Goal: Information Seeking & Learning: Learn about a topic

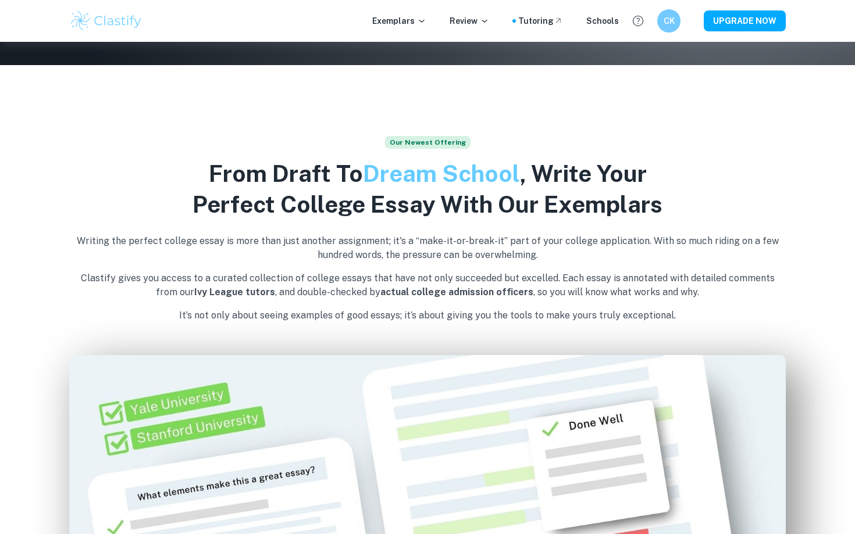
scroll to position [263, 0]
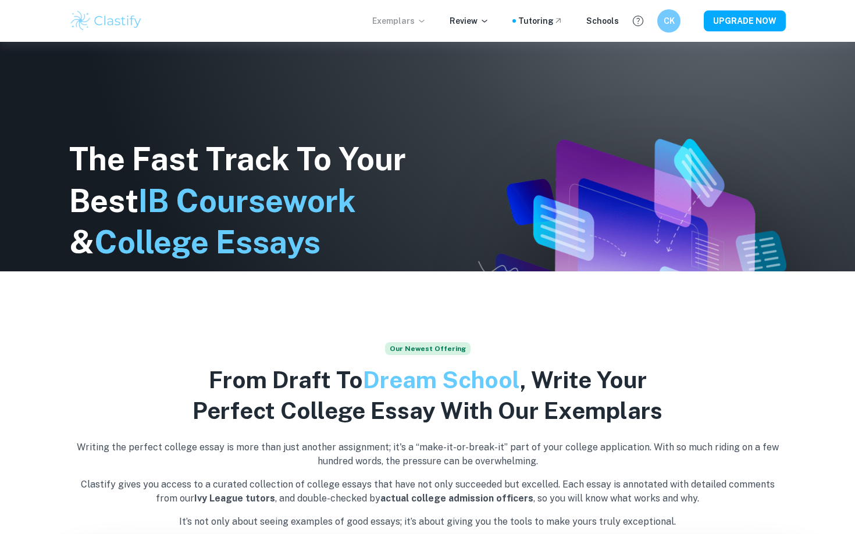
click at [426, 19] on icon at bounding box center [421, 20] width 9 height 9
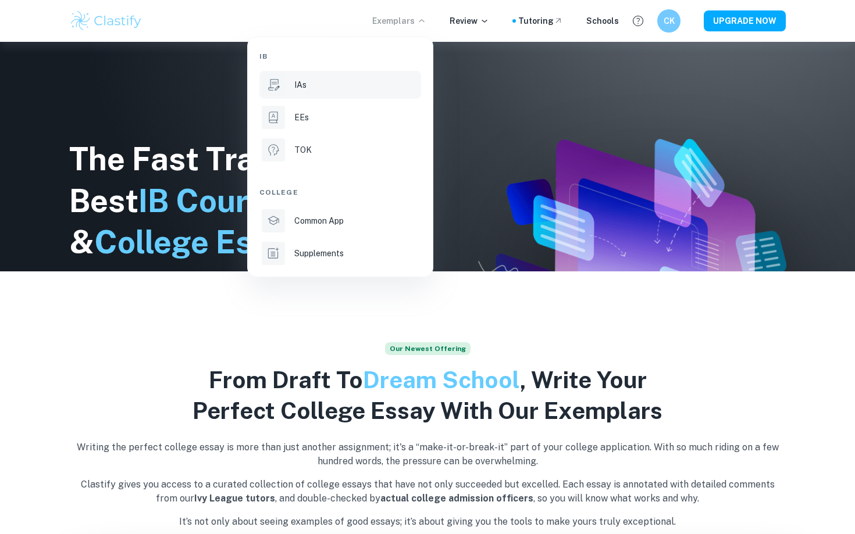
click at [312, 76] on li "IAs" at bounding box center [340, 85] width 162 height 28
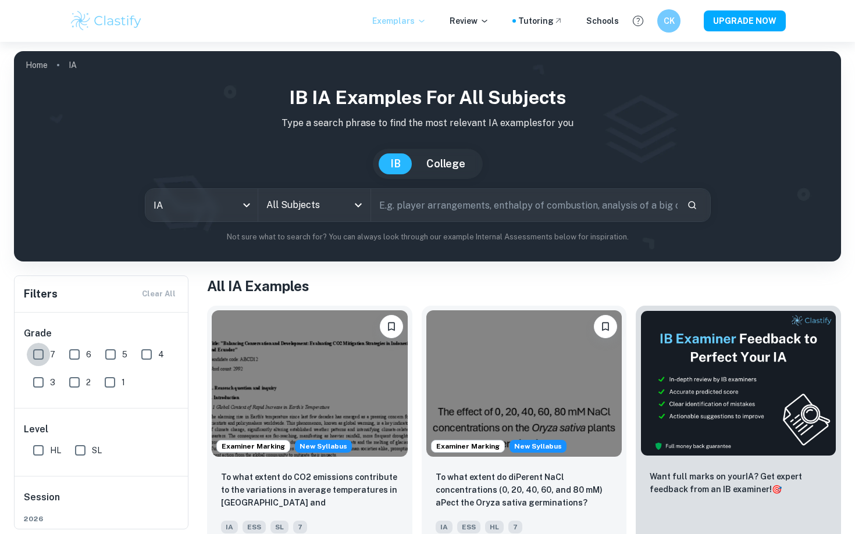
click at [36, 356] on input "7" at bounding box center [38, 354] width 23 height 23
checkbox input "true"
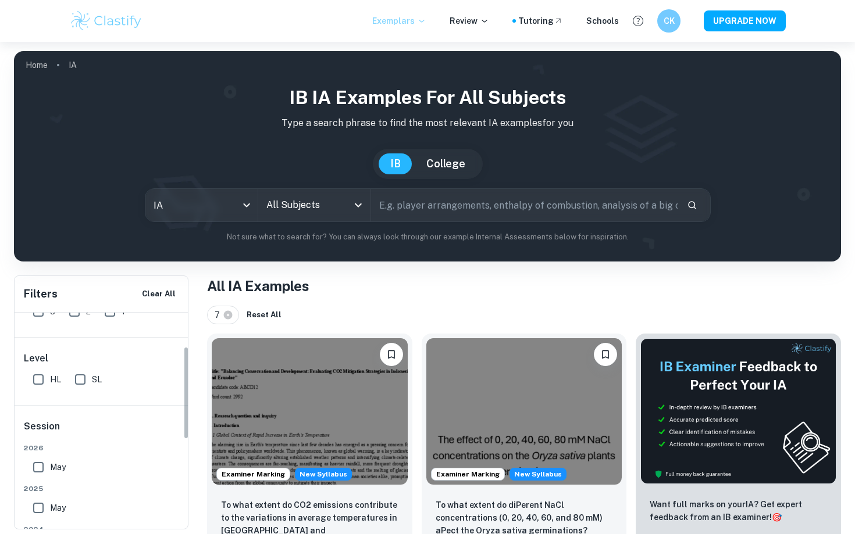
scroll to position [87, 0]
click at [41, 363] on input "HL" at bounding box center [38, 363] width 23 height 23
checkbox input "true"
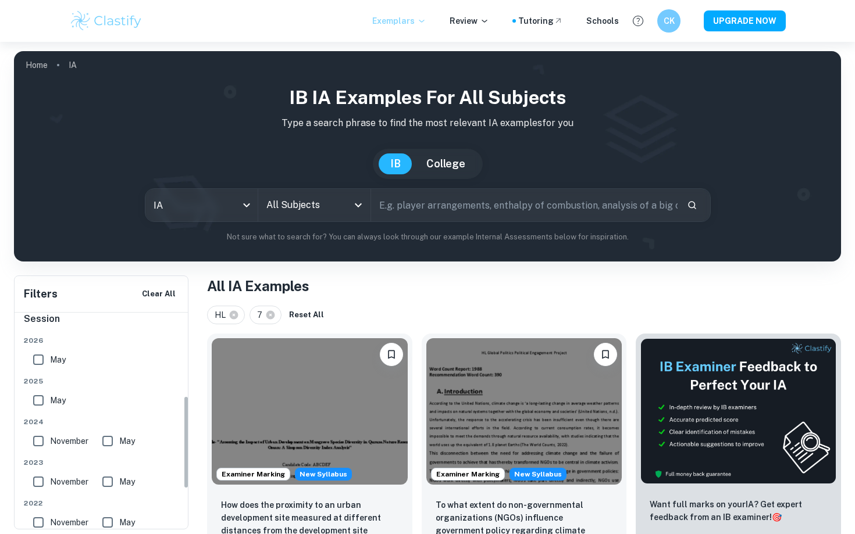
scroll to position [197, 0]
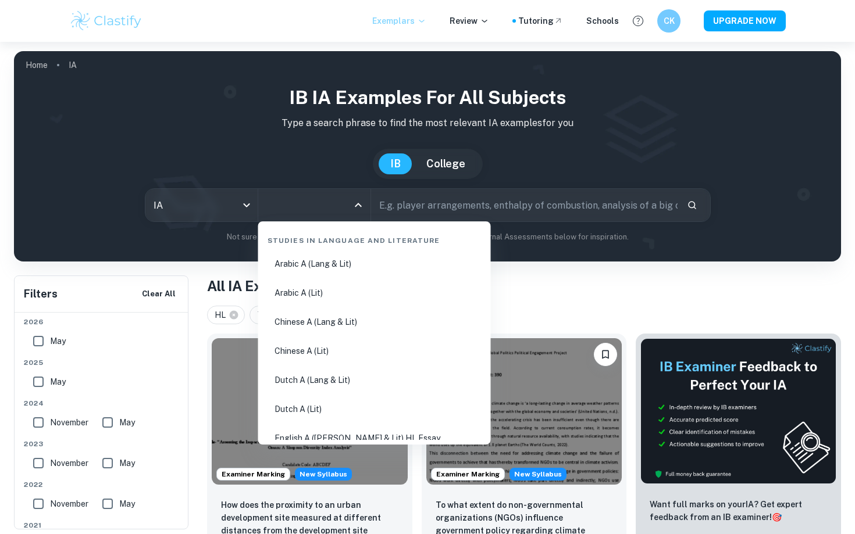
click at [316, 206] on input "All Subjects" at bounding box center [305, 205] width 84 height 22
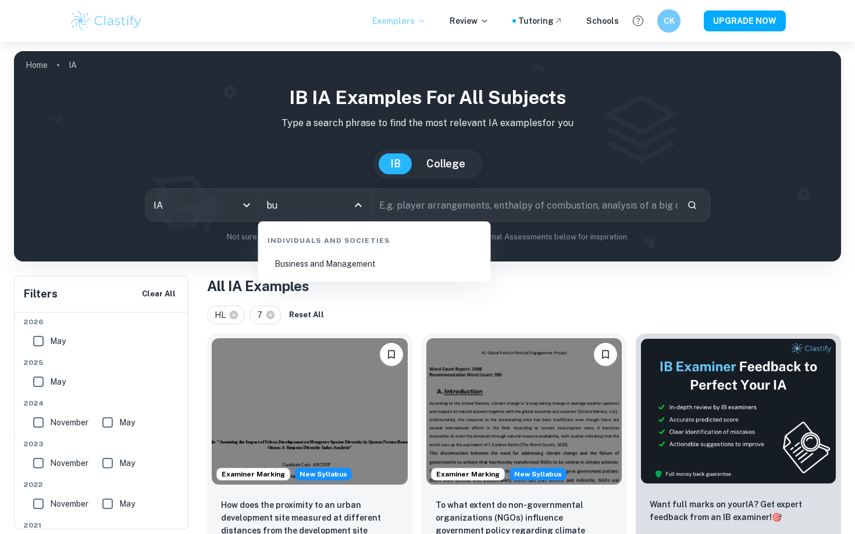
click at [336, 258] on li "Business and Management" at bounding box center [374, 264] width 223 height 27
type input "Business and Management"
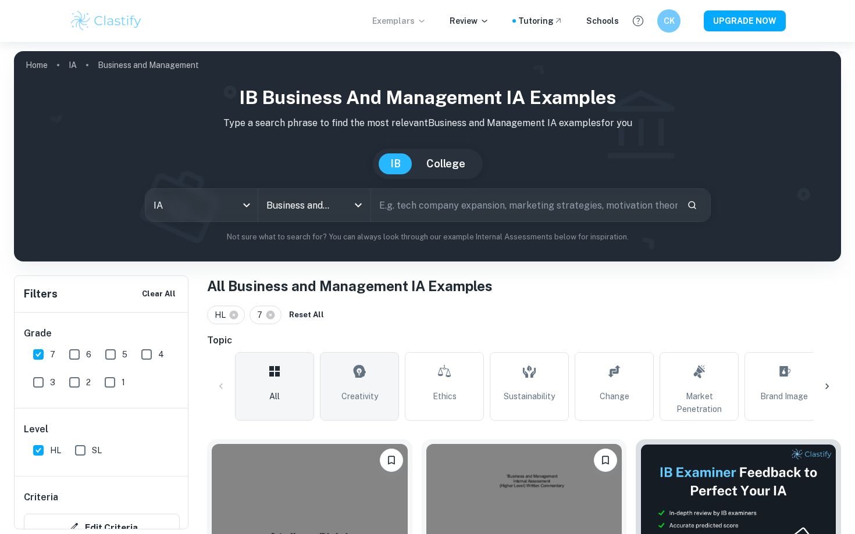
click at [343, 401] on span "Creativity" at bounding box center [359, 396] width 37 height 13
type input "Creativity"
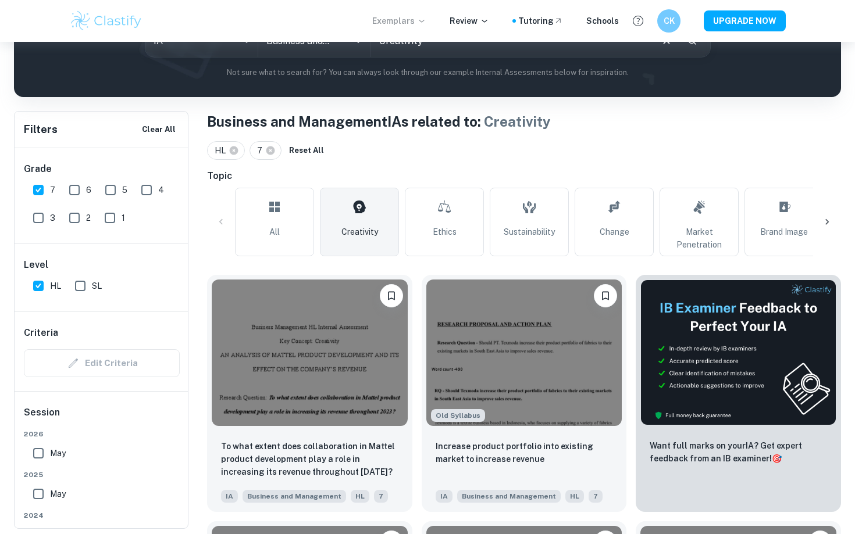
scroll to position [166, 0]
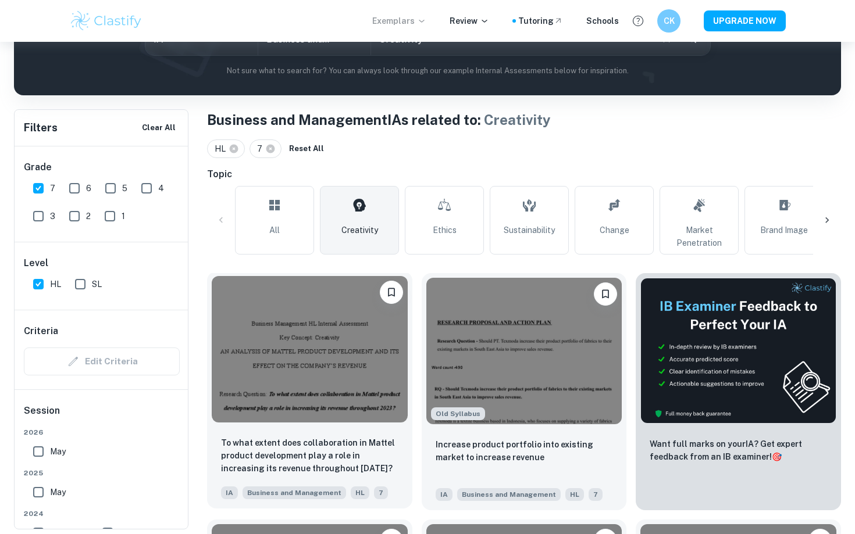
click at [338, 381] on img at bounding box center [310, 349] width 196 height 147
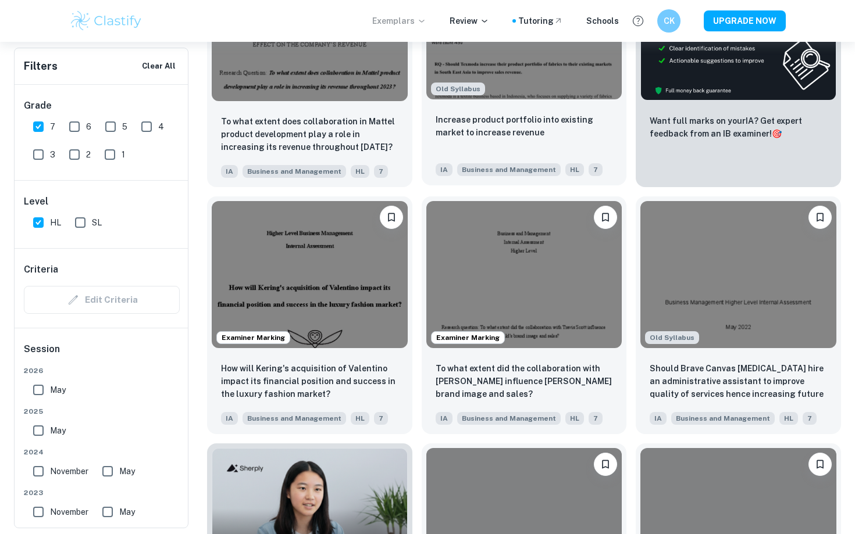
scroll to position [508, 0]
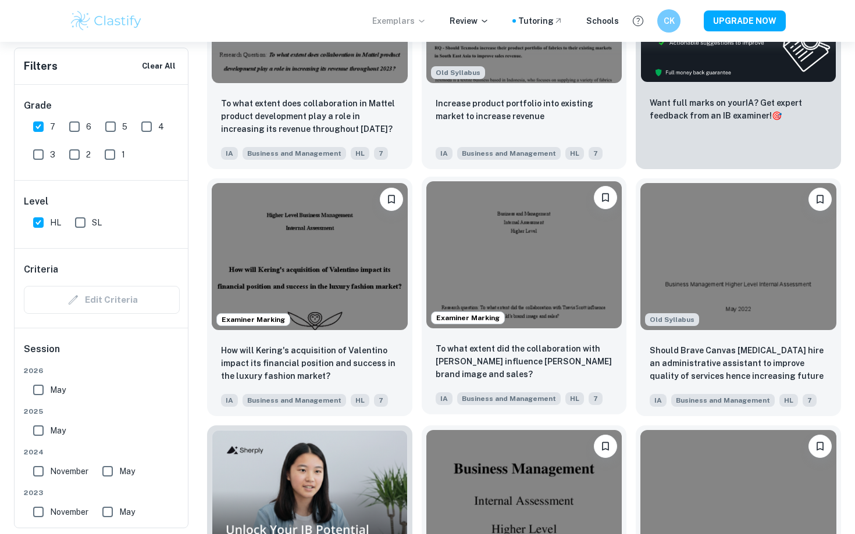
click at [523, 291] on img at bounding box center [524, 254] width 196 height 147
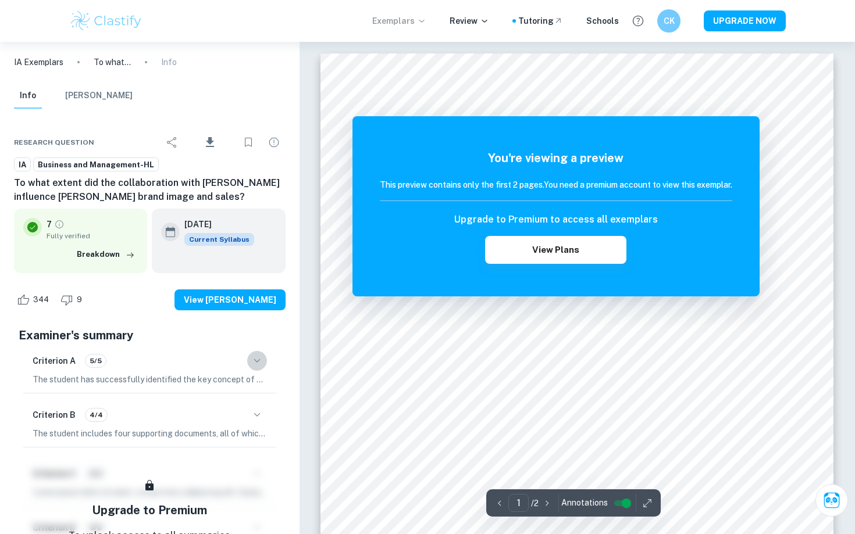
click at [262, 355] on icon "button" at bounding box center [257, 361] width 14 height 14
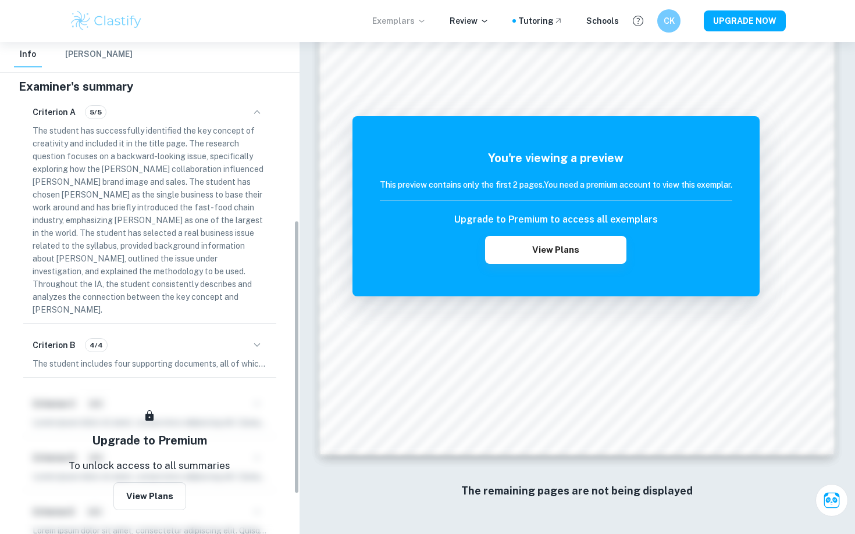
scroll to position [392, 0]
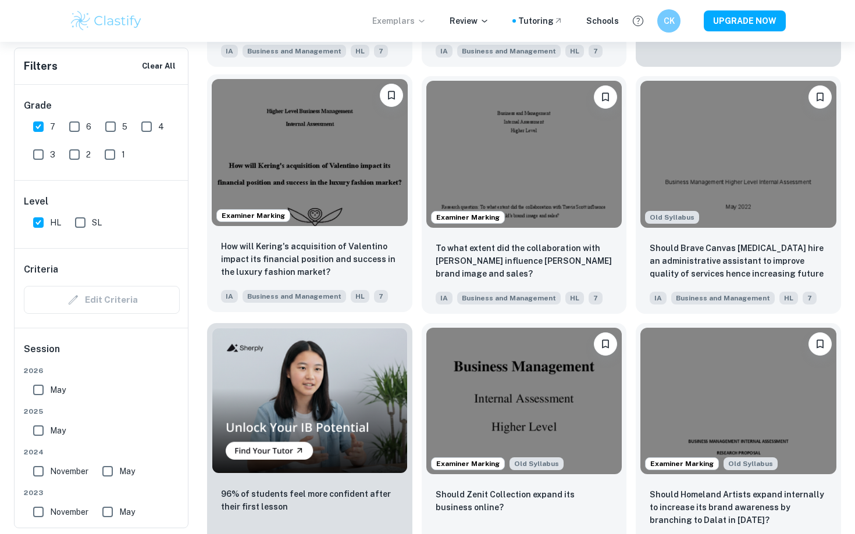
scroll to position [611, 0]
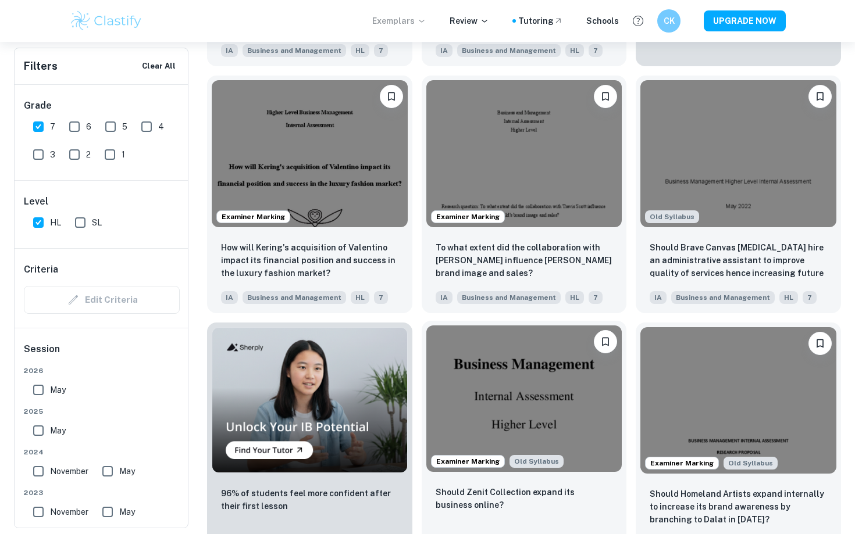
click at [454, 375] on img at bounding box center [524, 399] width 196 height 147
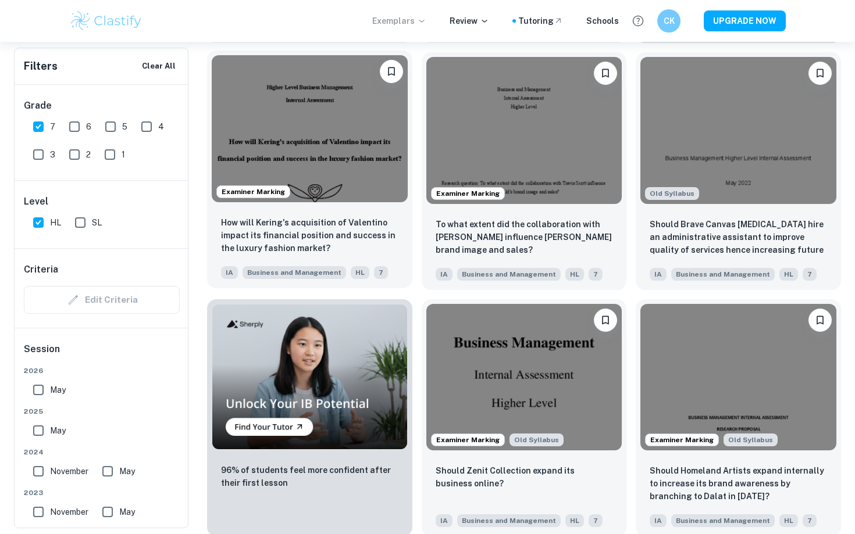
scroll to position [621, 0]
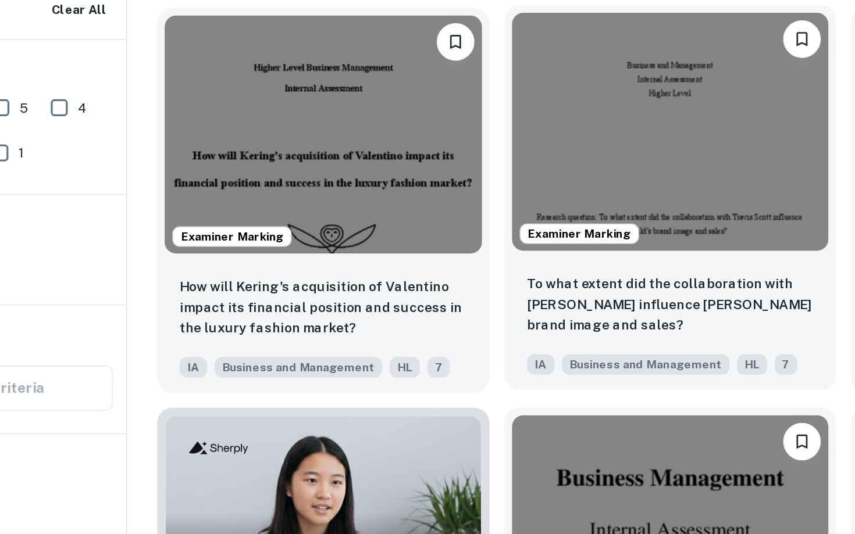
click at [509, 194] on img at bounding box center [524, 141] width 196 height 147
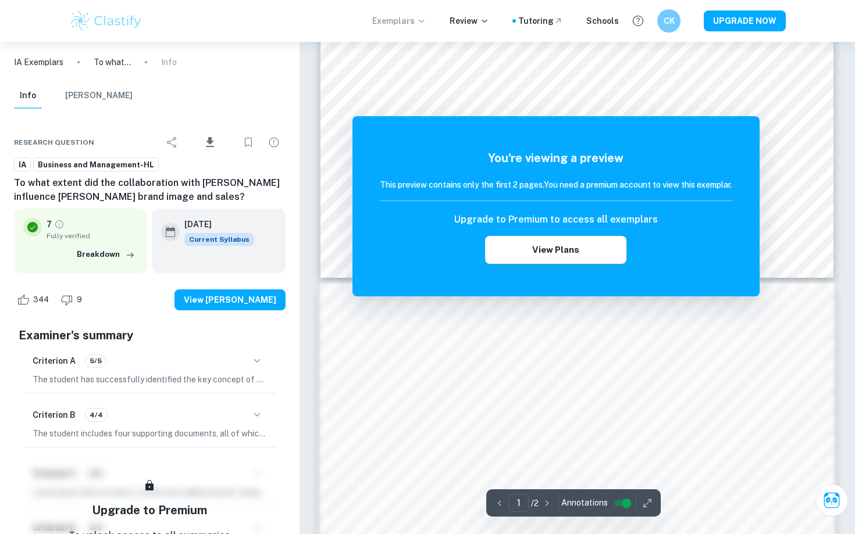
scroll to position [497, 0]
click at [552, 244] on button "View Plans" at bounding box center [555, 250] width 141 height 28
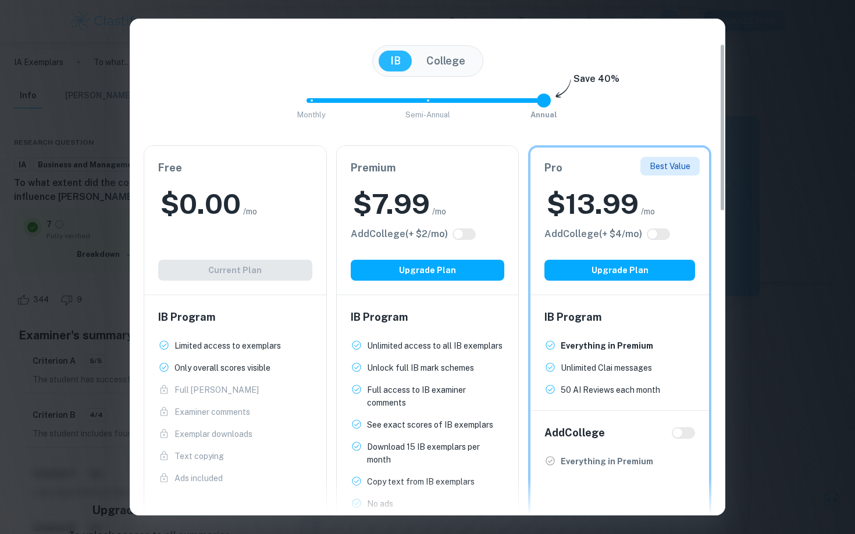
scroll to position [89, 0]
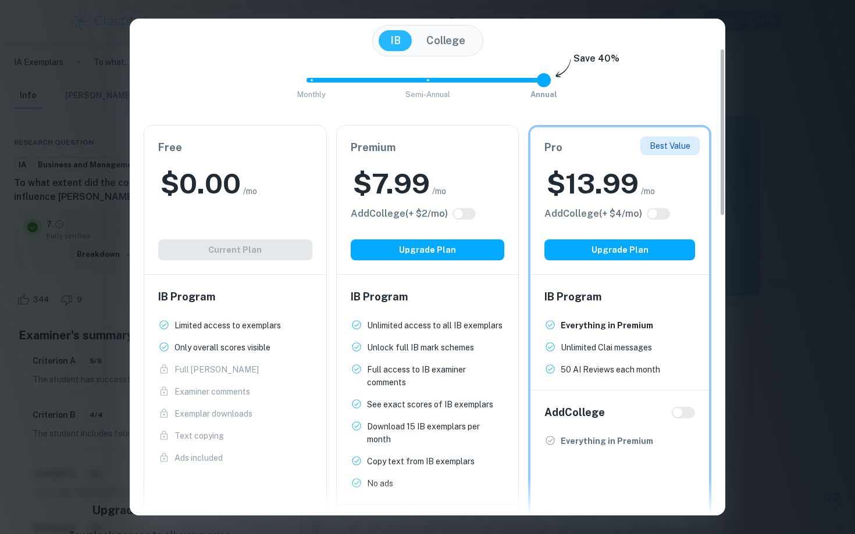
click at [645, 66] on div "Easily Ace Your IB Coursework & Crush College Essays. Get Clastify Premium Get …" at bounding box center [427, 336] width 595 height 754
type input "1"
drag, startPoint x: 544, startPoint y: 77, endPoint x: 442, endPoint y: 95, distance: 103.9
click at [442, 90] on span "Monthly Semi-Annual Annual" at bounding box center [427, 80] width 233 height 20
click at [428, 35] on button "College" at bounding box center [446, 40] width 62 height 21
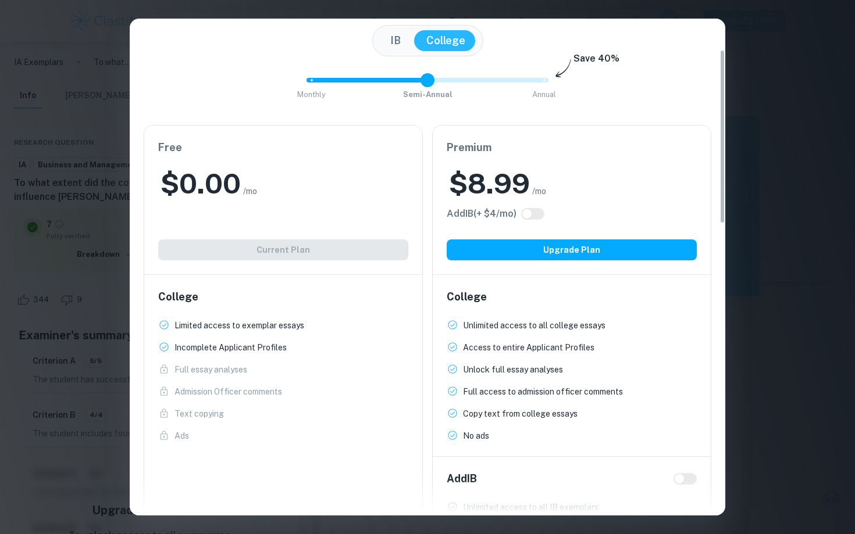
click at [854, 205] on div "Easily Ace Your IB Coursework & Crush College Essays. Get Clastify Premium Get …" at bounding box center [427, 267] width 855 height 534
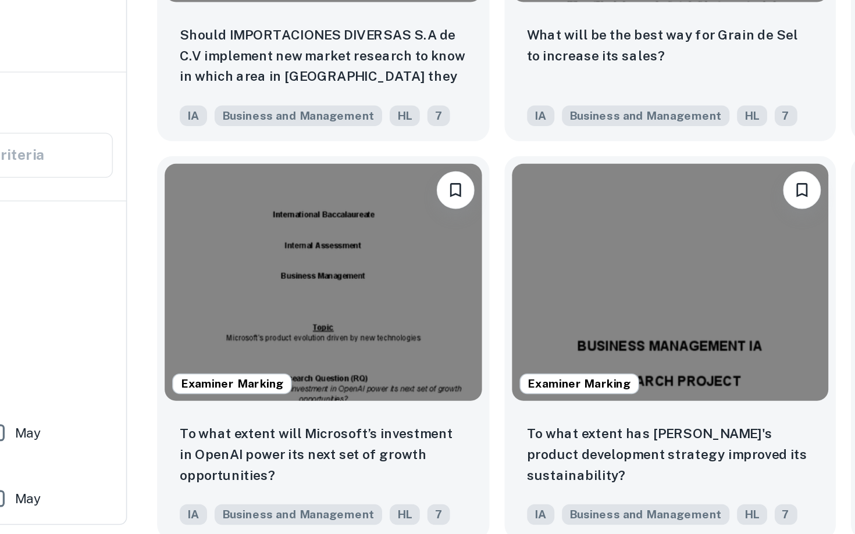
scroll to position [1144, 0]
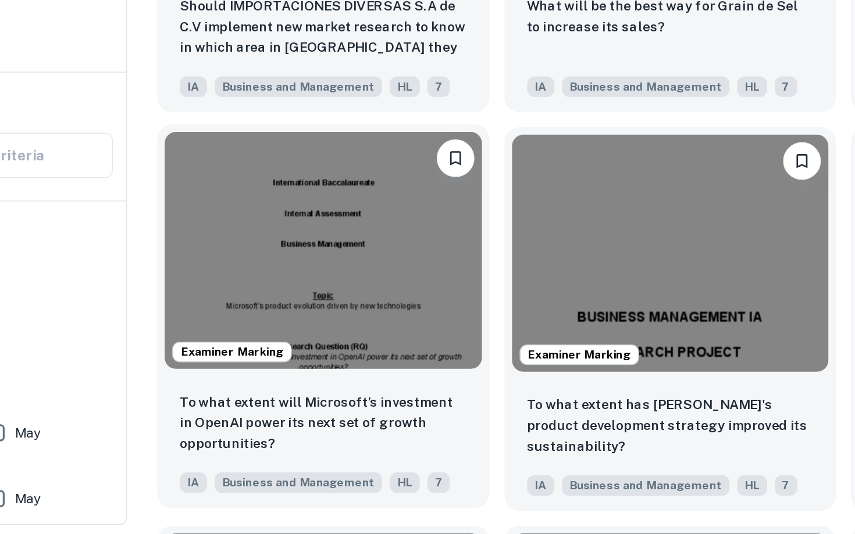
click at [302, 389] on img at bounding box center [310, 359] width 196 height 147
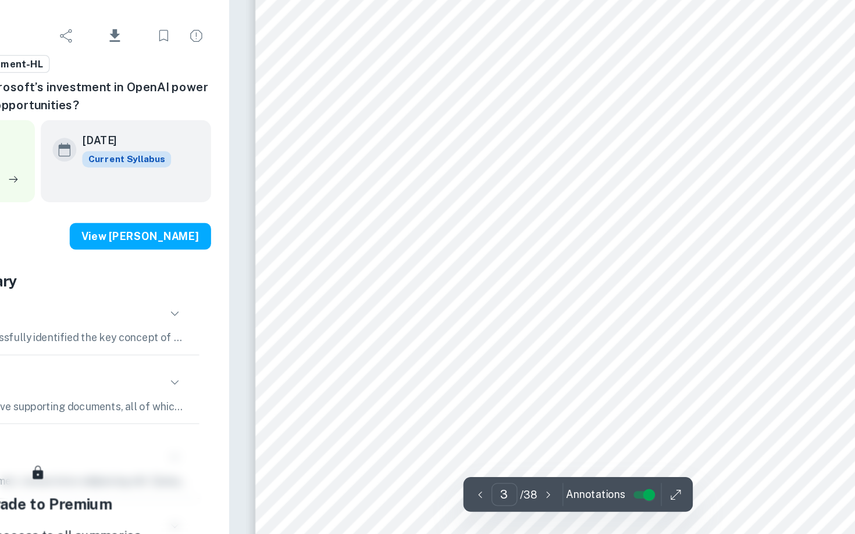
scroll to position [1600, 0]
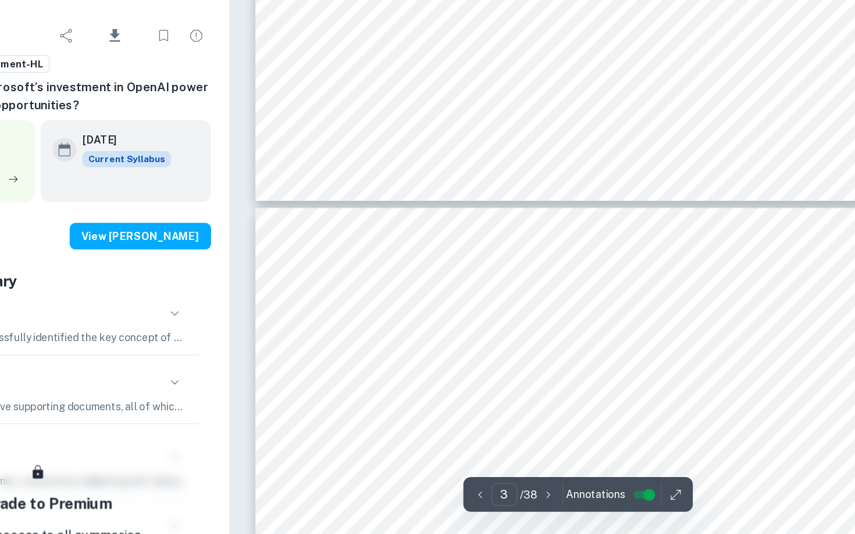
type input "4"
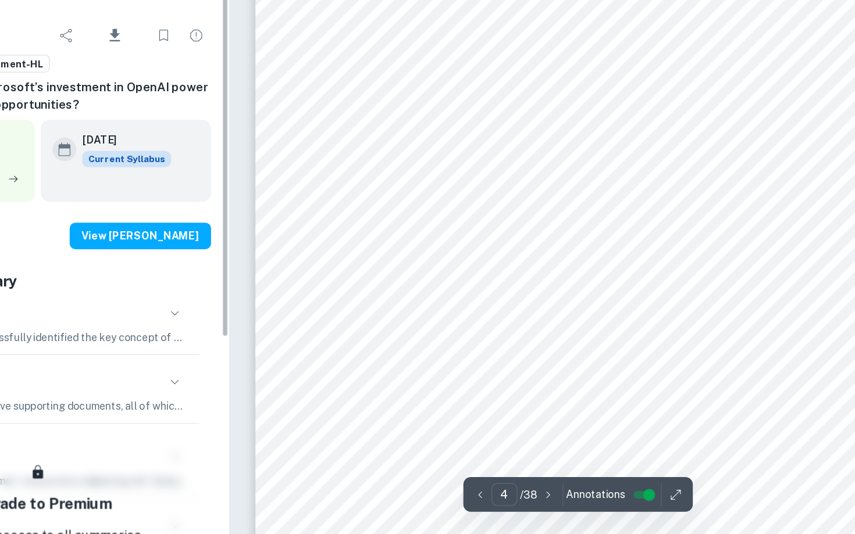
scroll to position [2195, 0]
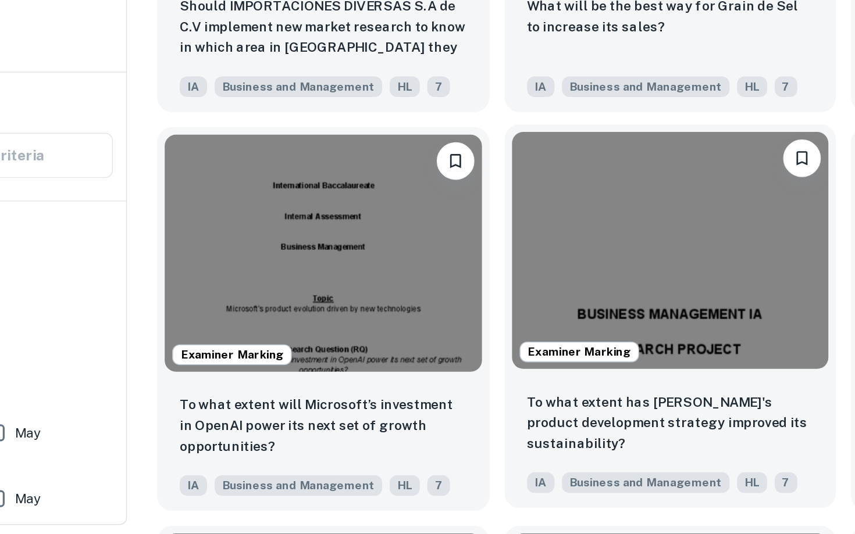
scroll to position [1144, 0]
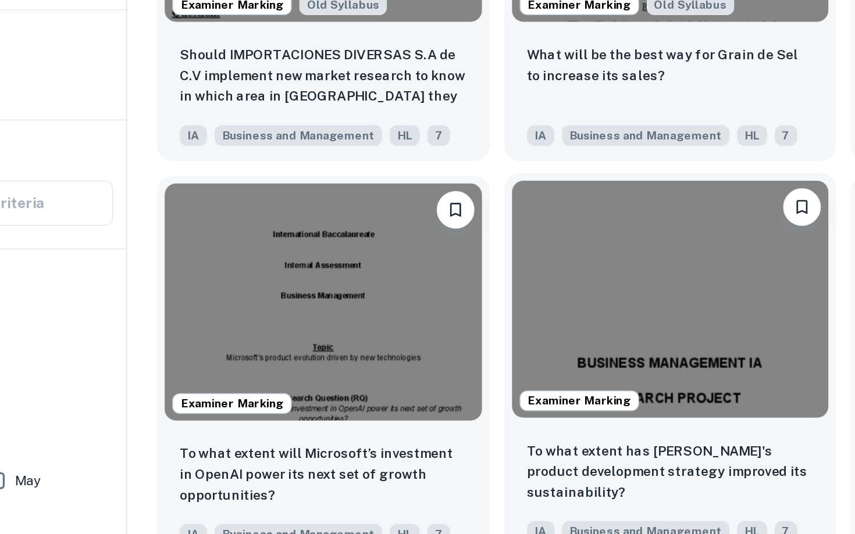
click at [476, 392] on img at bounding box center [524, 359] width 196 height 147
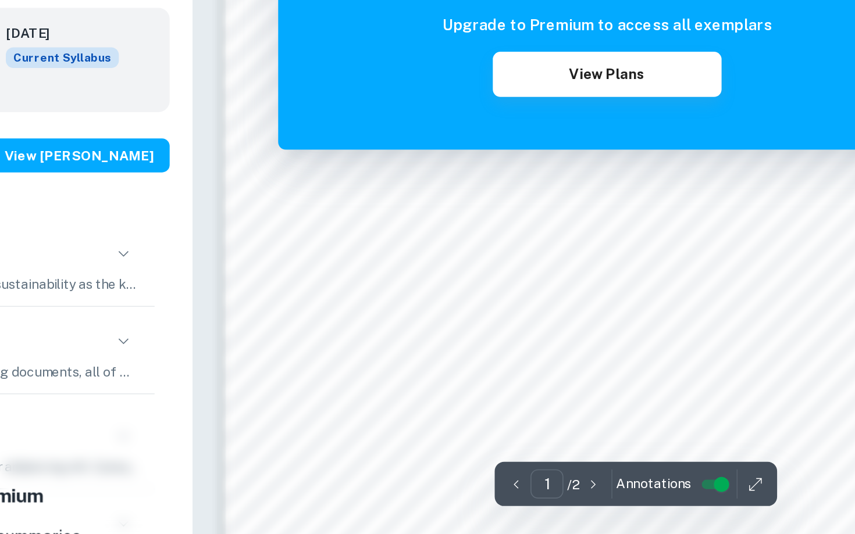
scroll to position [619, 0]
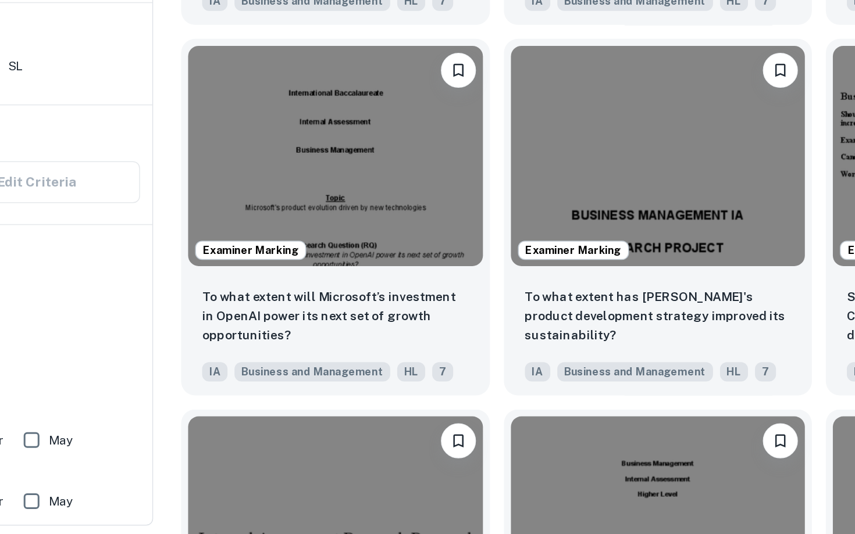
scroll to position [1221, 0]
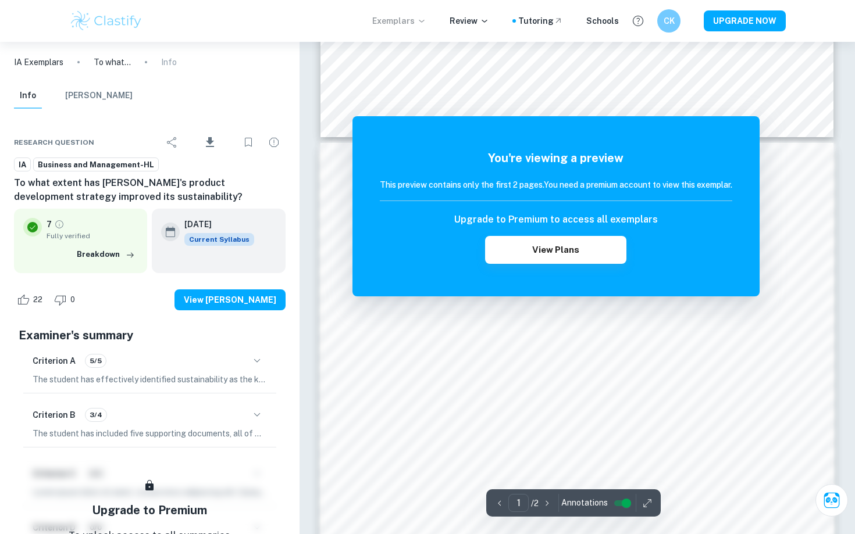
scroll to position [675, 0]
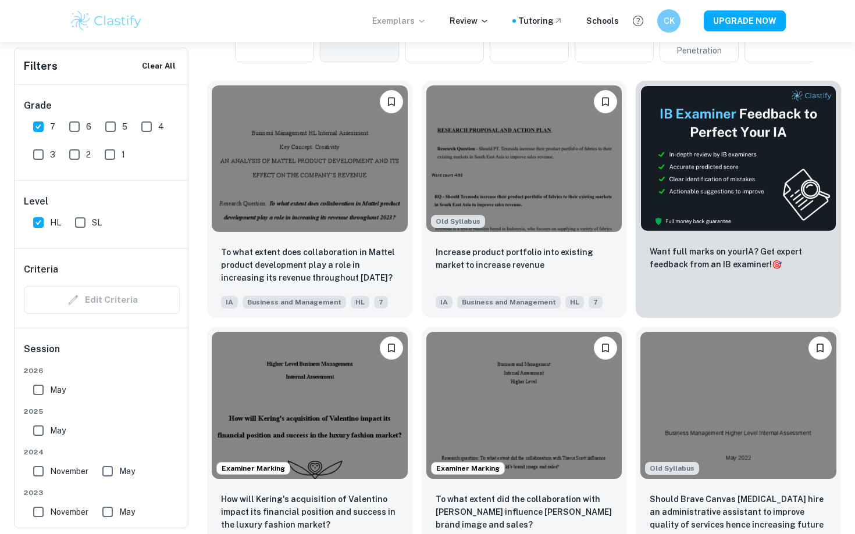
scroll to position [359, 0]
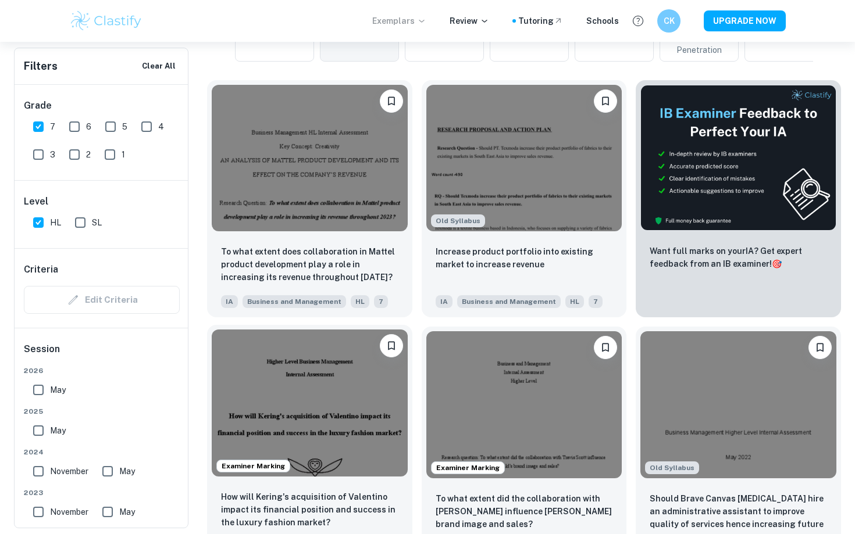
click at [330, 380] on img at bounding box center [310, 403] width 196 height 147
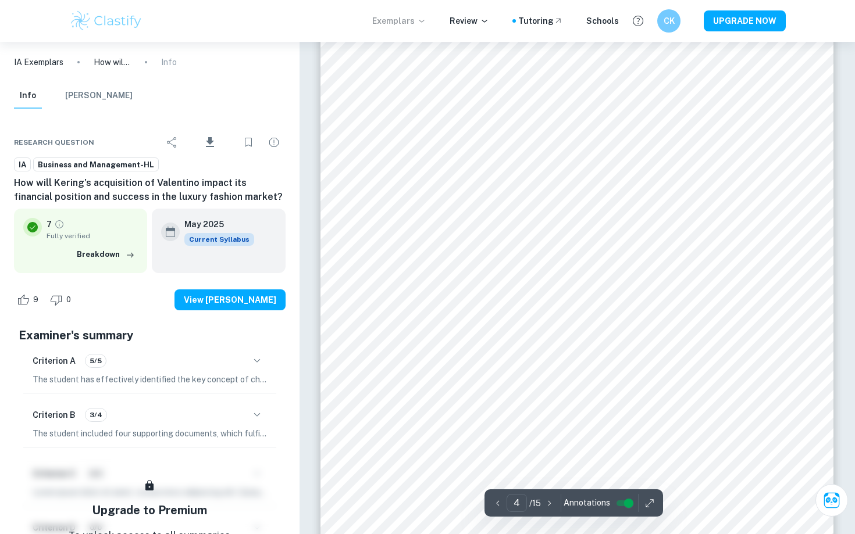
scroll to position [2285, 0]
type input "3"
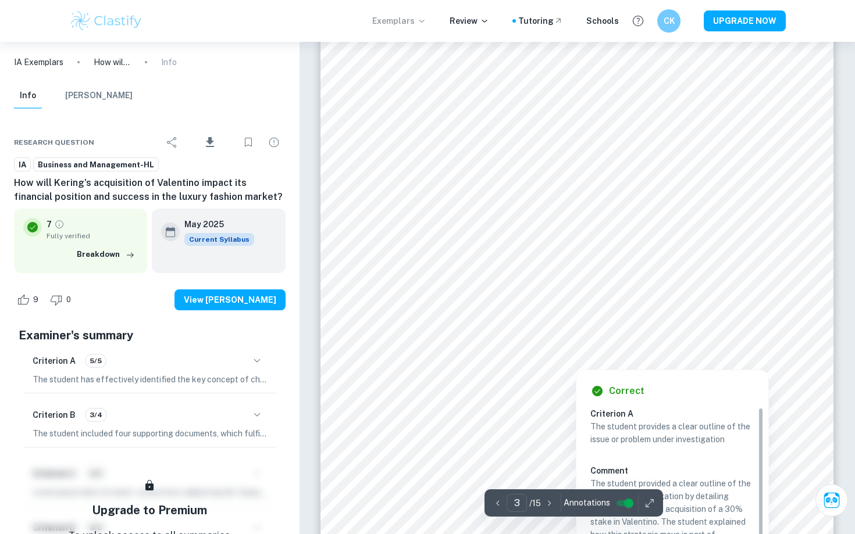
click at [399, 363] on div at bounding box center [576, 354] width 390 height 24
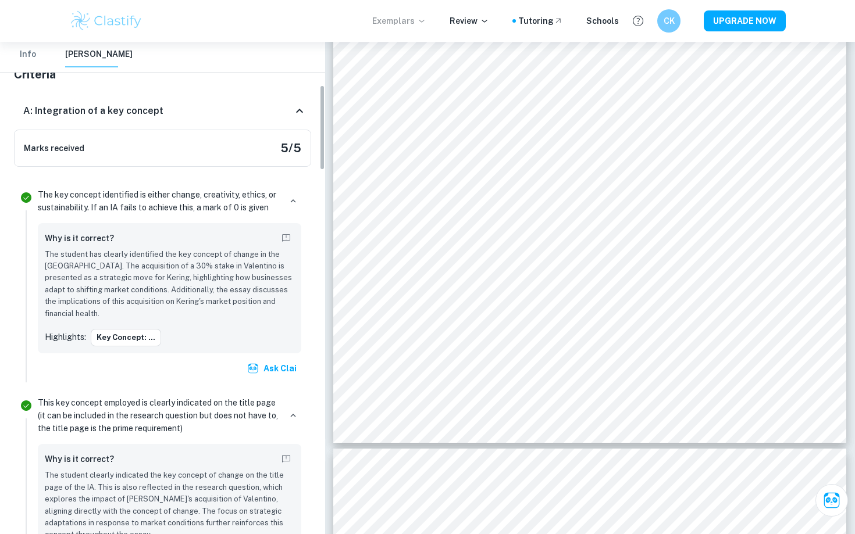
scroll to position [105, 0]
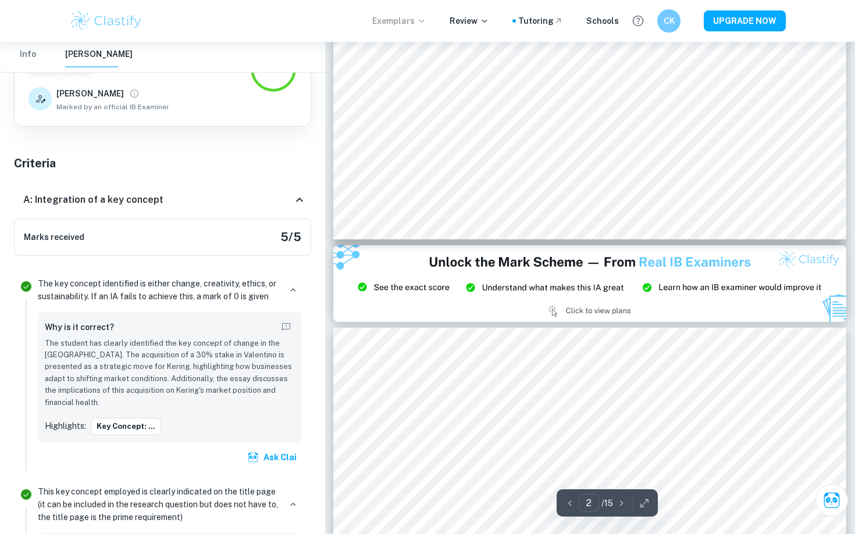
type input "3"
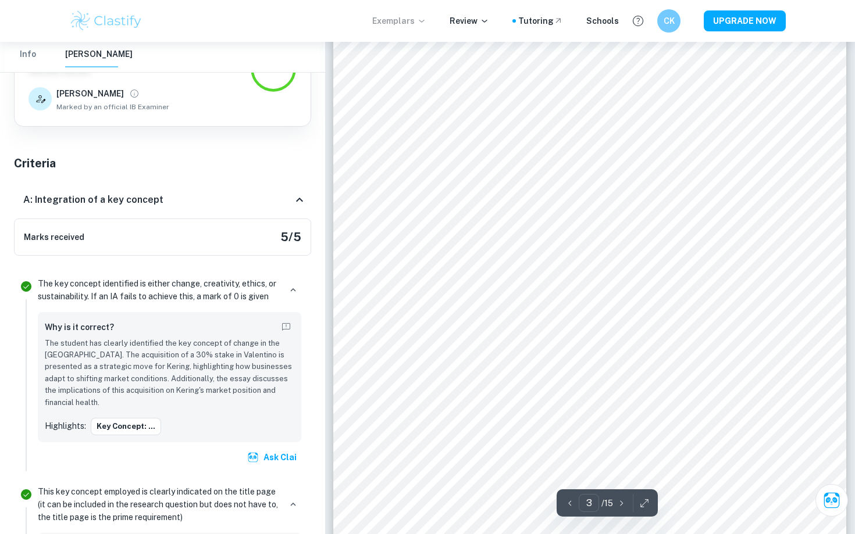
scroll to position [1562, 0]
